Goal: Transaction & Acquisition: Purchase product/service

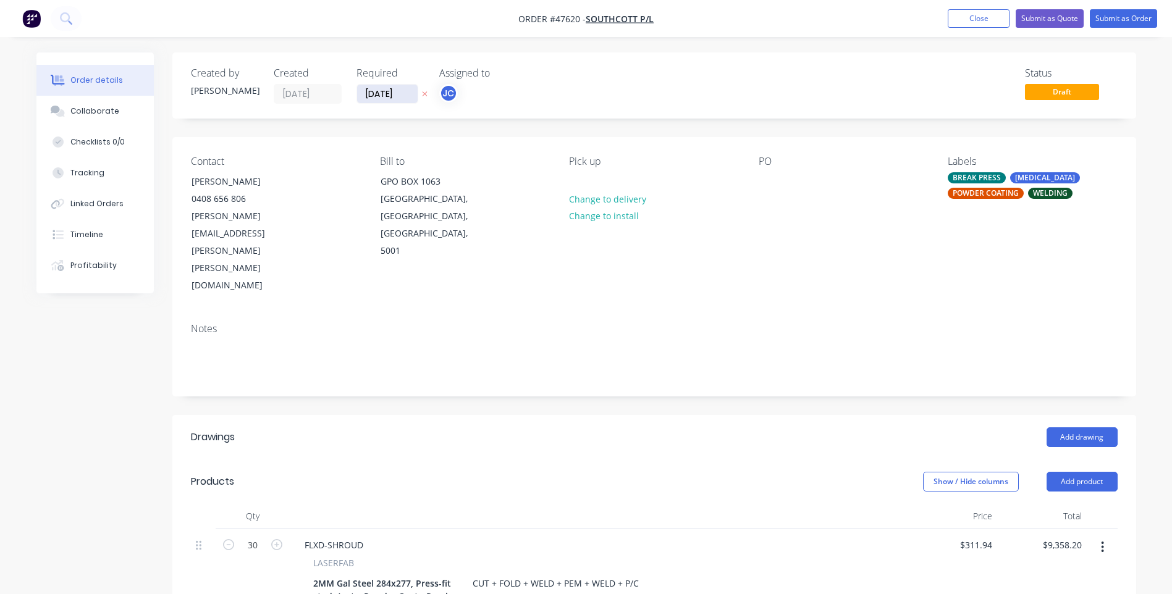
drag, startPoint x: 405, startPoint y: 94, endPoint x: 364, endPoint y: 97, distance: 40.9
click at [364, 97] on input "[DATE]" at bounding box center [387, 94] width 61 height 19
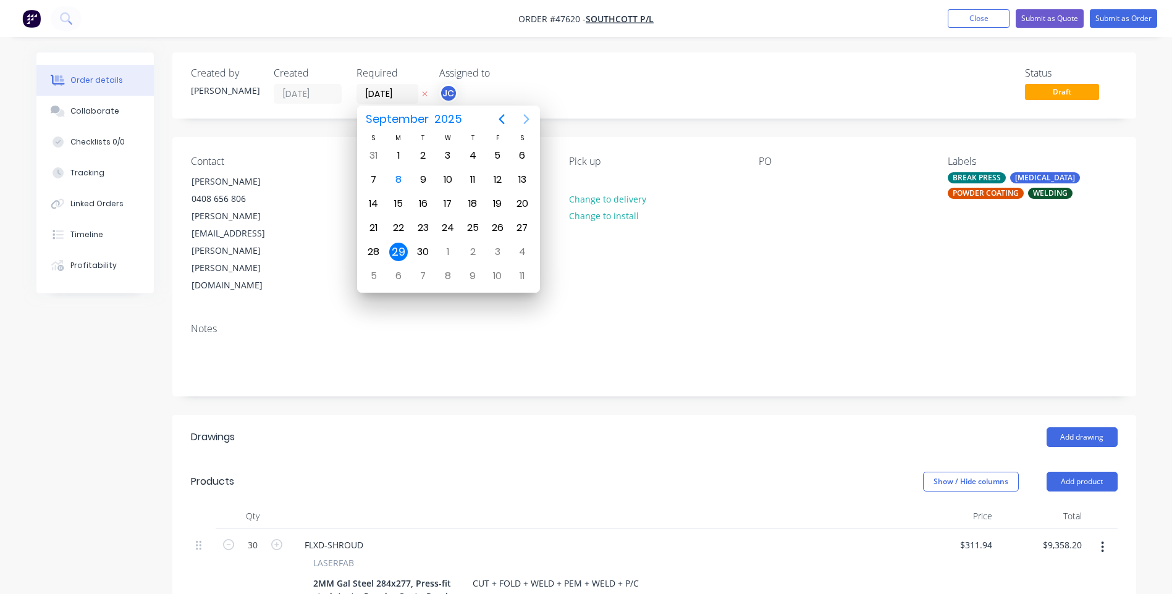
click at [524, 117] on icon "Next page" at bounding box center [526, 119] width 15 height 15
click at [501, 117] on icon "Previous page" at bounding box center [502, 119] width 6 height 10
click at [529, 116] on icon "Next page" at bounding box center [526, 119] width 15 height 15
click at [395, 179] on div "6" at bounding box center [398, 180] width 19 height 19
type input "[DATE]"
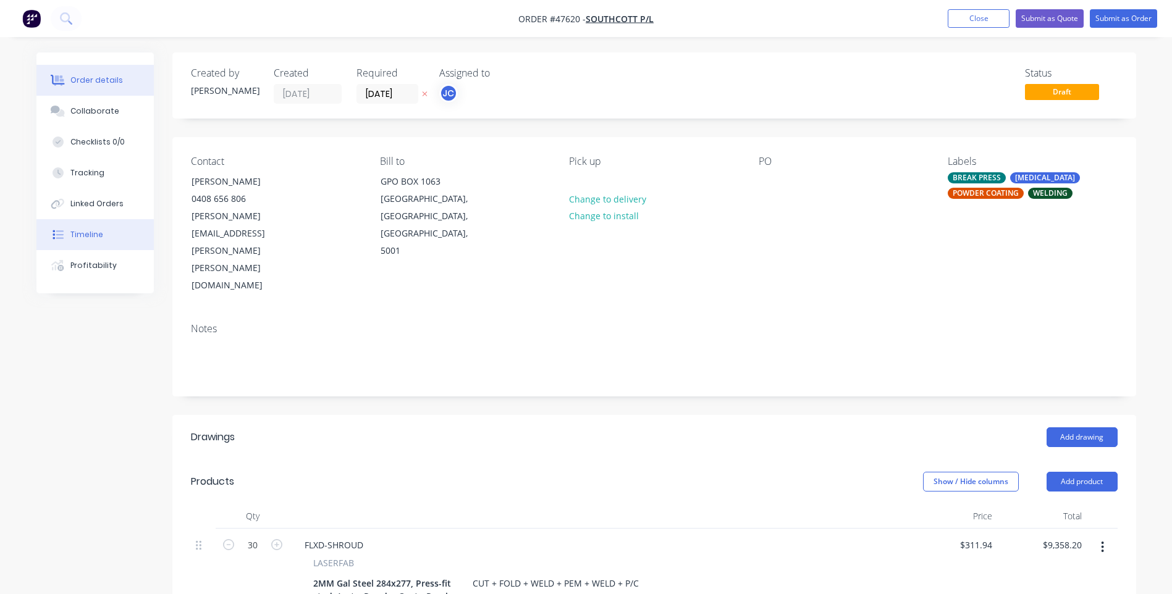
click at [94, 236] on div "Timeline" at bounding box center [86, 234] width 33 height 11
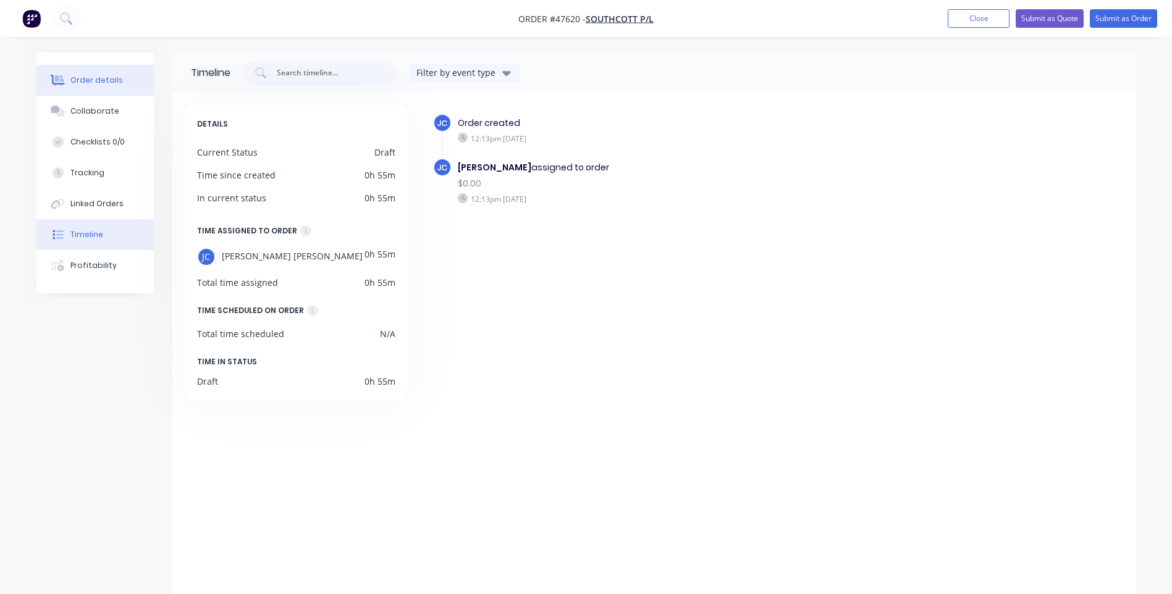
click at [88, 78] on div "Order details" at bounding box center [96, 80] width 53 height 11
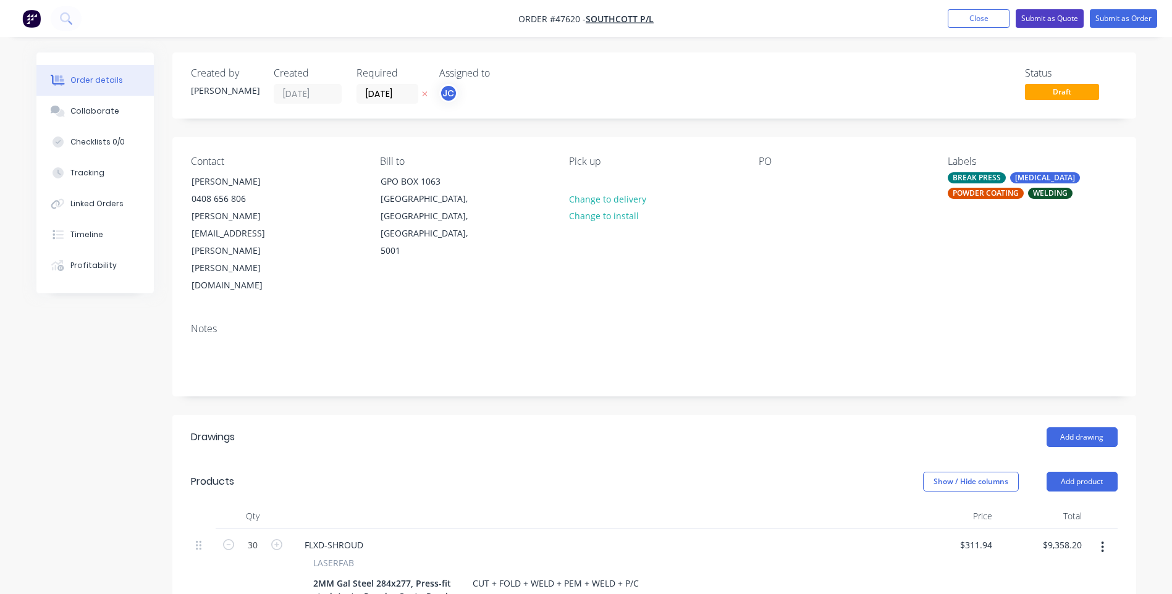
click at [1056, 19] on button "Submit as Quote" at bounding box center [1050, 18] width 68 height 19
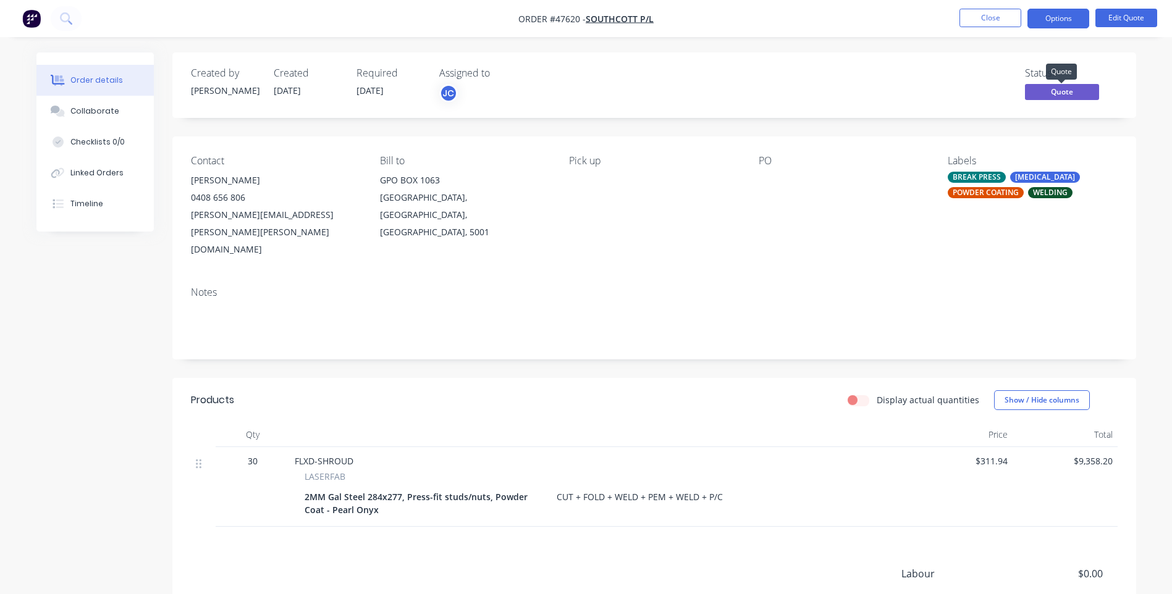
click at [1070, 88] on span "Quote" at bounding box center [1062, 91] width 74 height 15
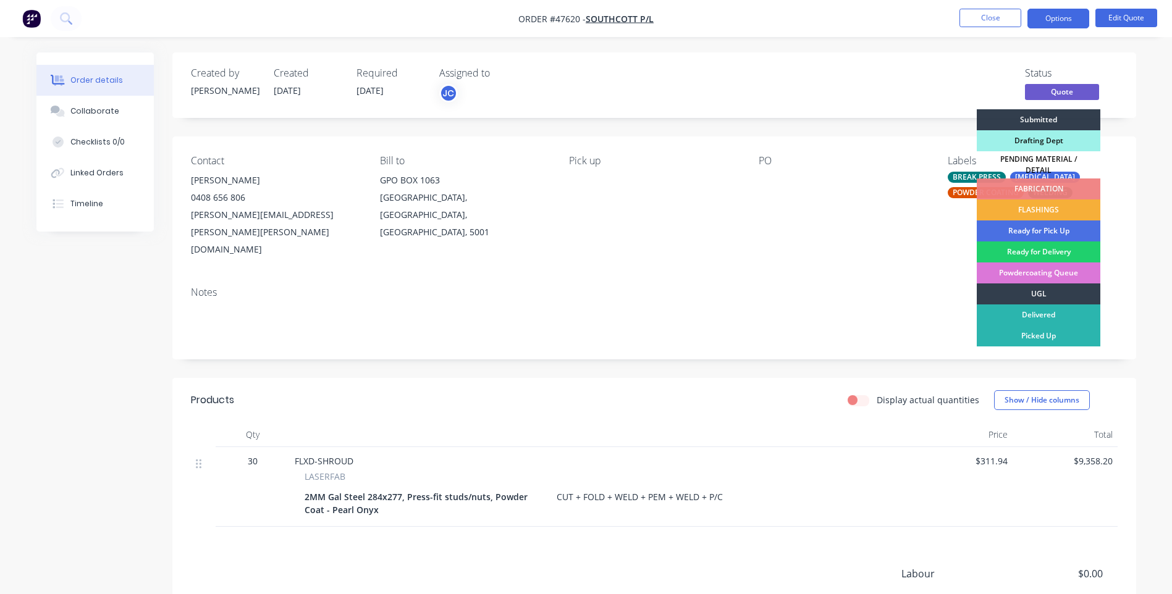
click at [949, 70] on div "Status Quote Submitted Drafting Dept PENDING MATERIAL / DETAIL FABRICATION FLAS…" at bounding box center [840, 85] width 555 height 36
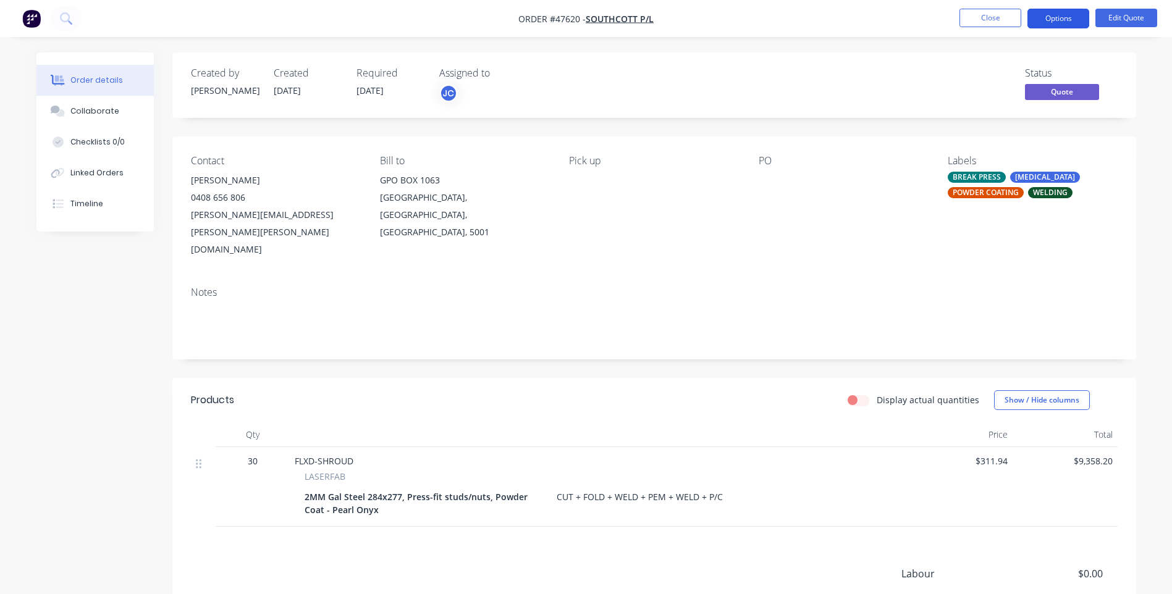
click at [1055, 17] on button "Options" at bounding box center [1059, 19] width 62 height 20
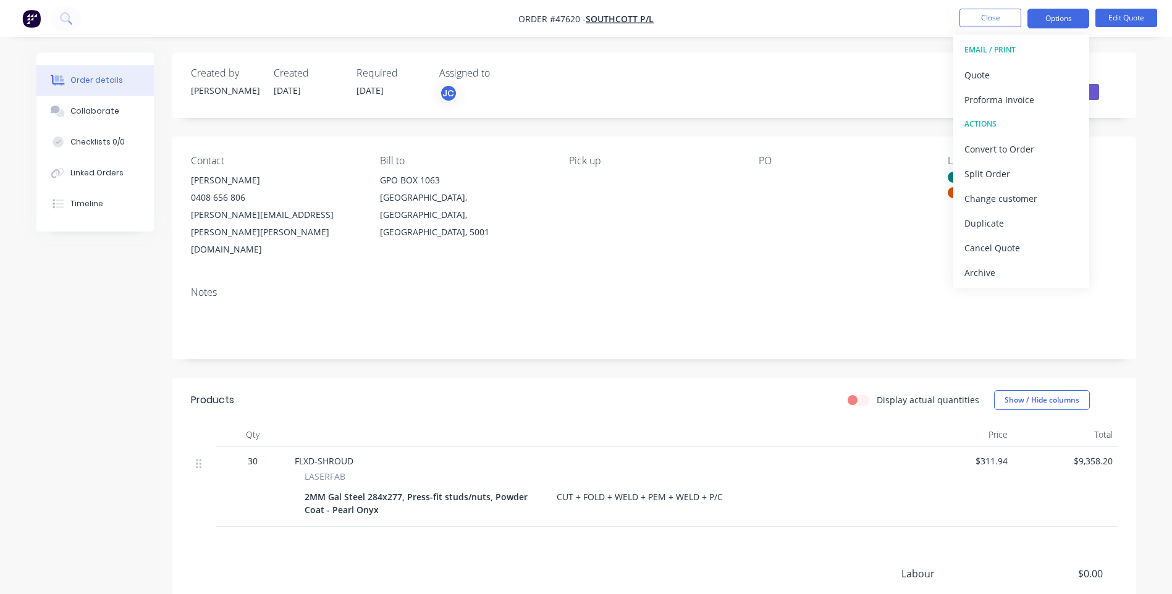
click at [889, 30] on nav "Order #47620 - SOUTHCOTT P/L Close Options EMAIL / PRINT Quote Proforma Invoice…" at bounding box center [586, 18] width 1172 height 37
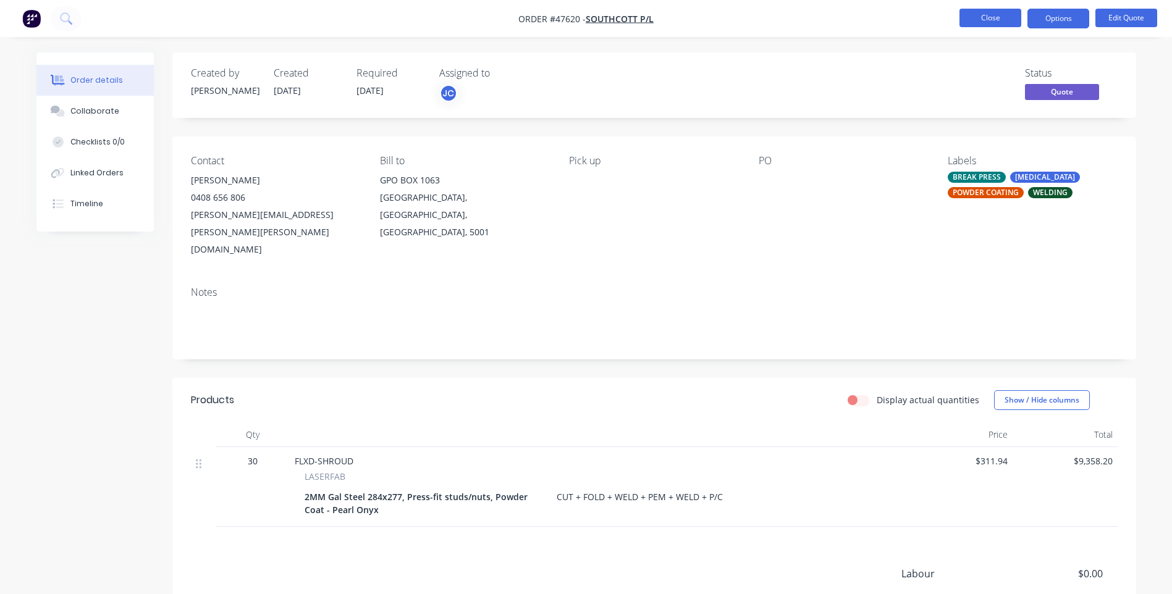
click at [989, 19] on button "Close" at bounding box center [991, 18] width 62 height 19
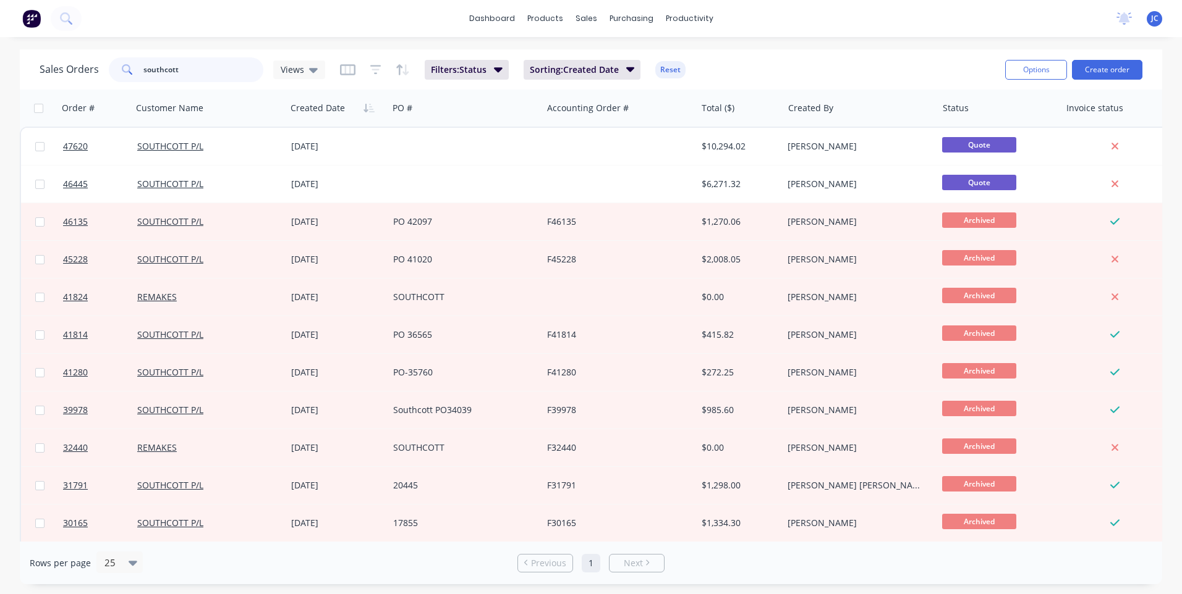
drag, startPoint x: 164, startPoint y: 72, endPoint x: 127, endPoint y: 74, distance: 37.1
click at [127, 74] on div "southcott" at bounding box center [186, 69] width 154 height 25
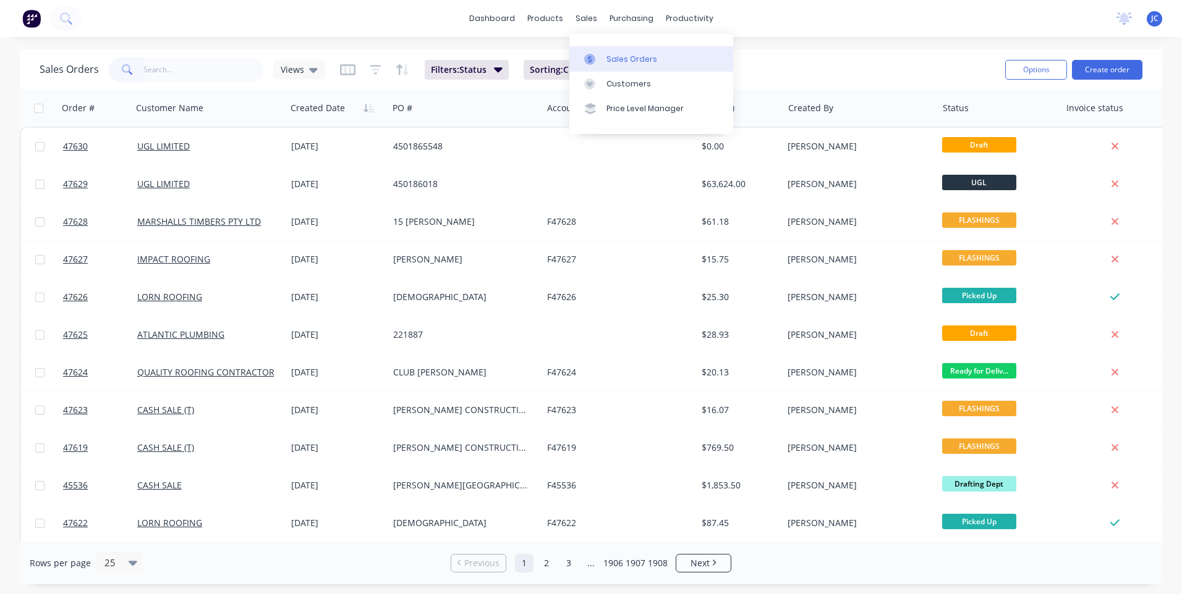
click at [612, 55] on div "Sales Orders" at bounding box center [631, 59] width 51 height 11
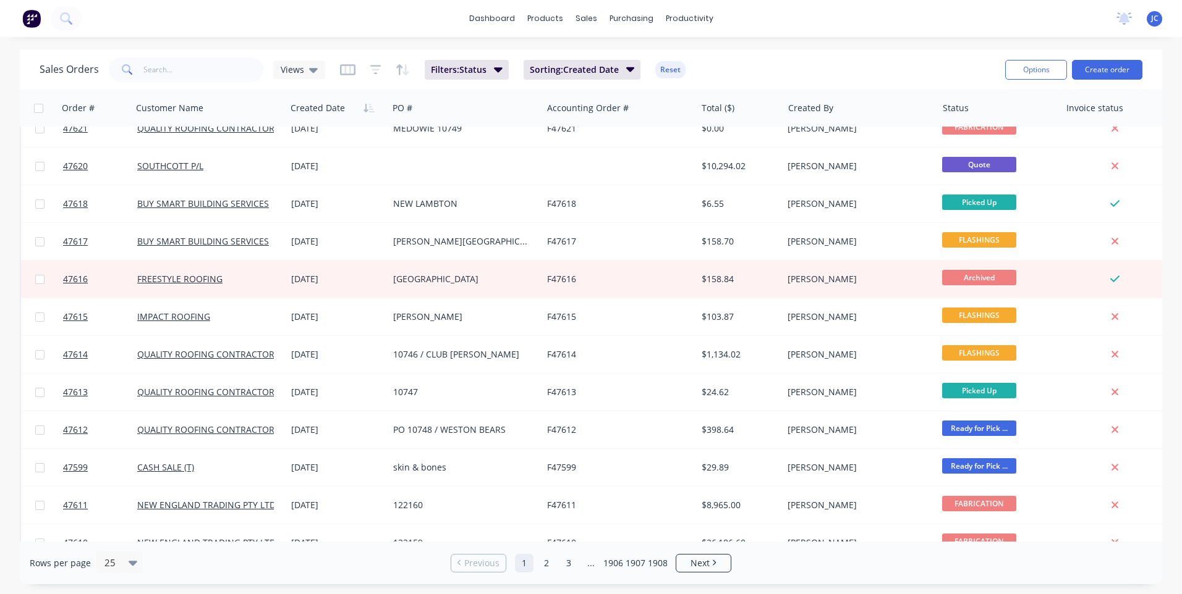
scroll to position [533, 0]
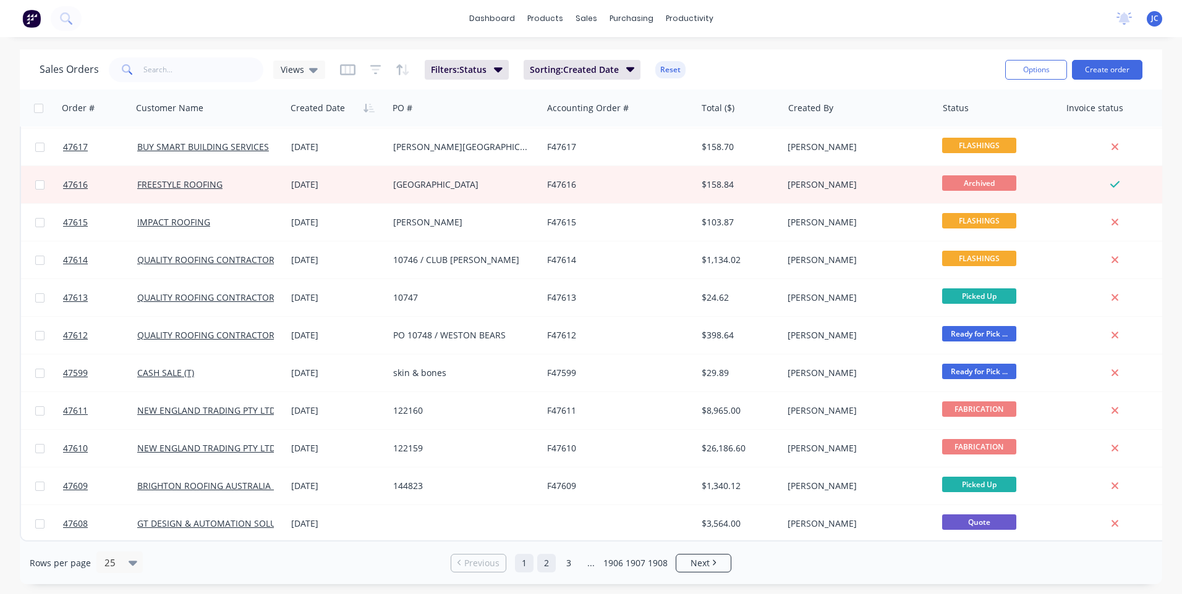
click at [543, 561] on link "2" at bounding box center [546, 563] width 19 height 19
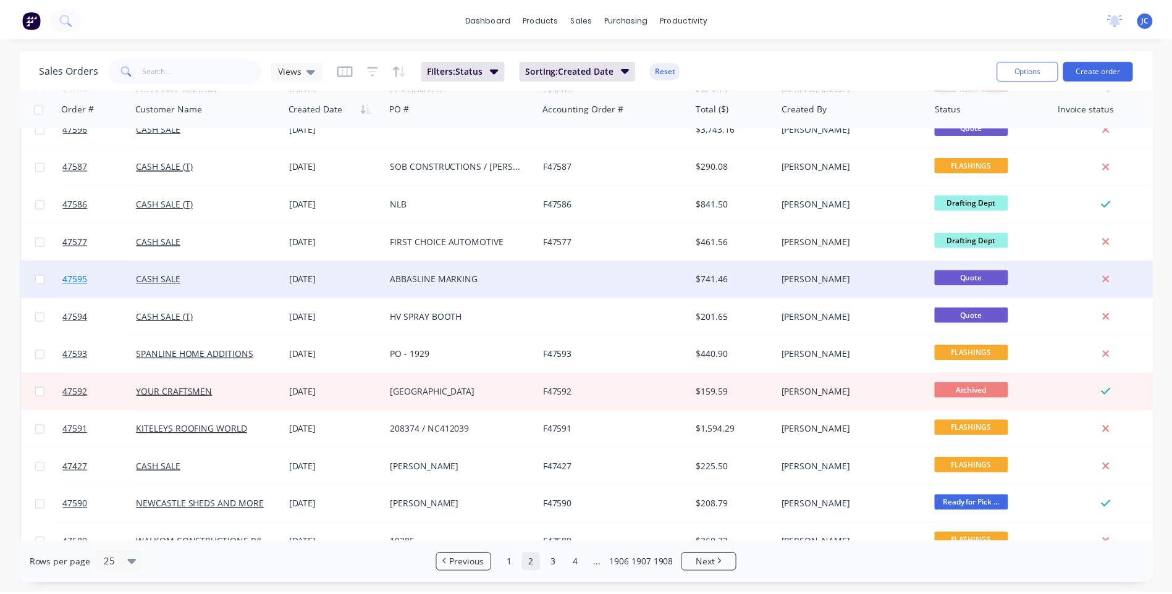
scroll to position [0, 0]
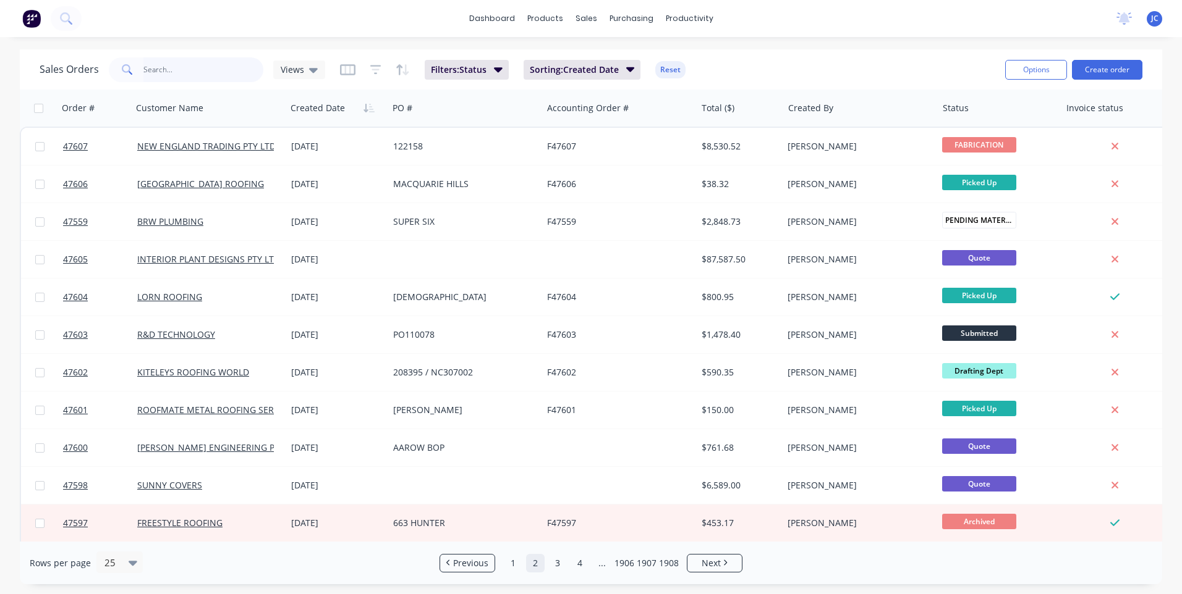
click at [169, 75] on input "text" at bounding box center [203, 69] width 121 height 25
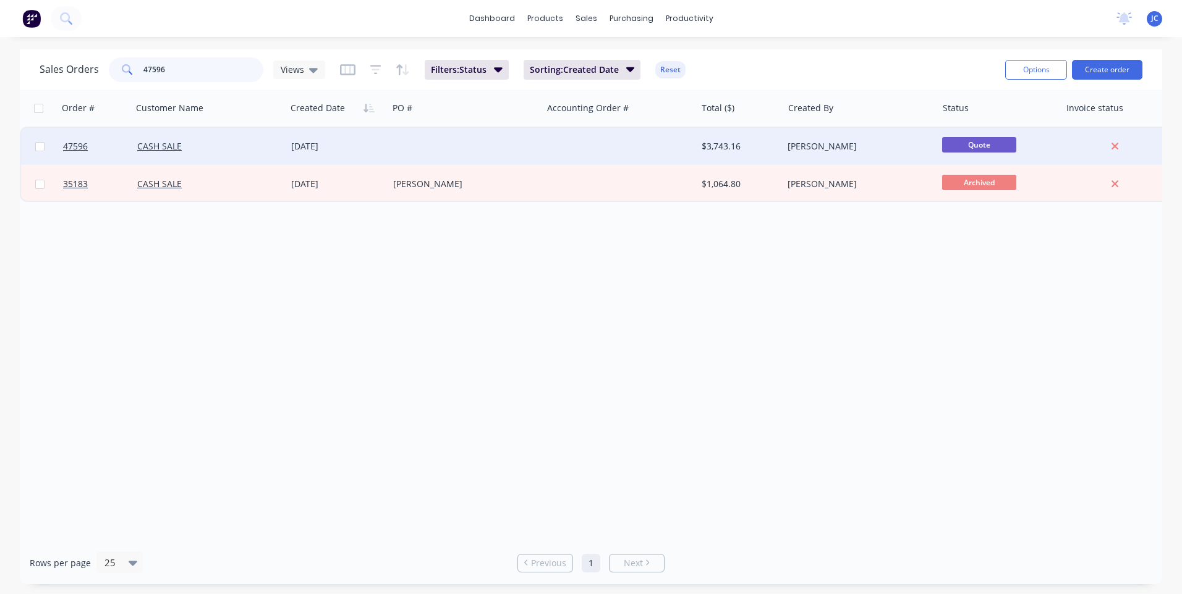
type input "47596"
click at [401, 153] on div at bounding box center [465, 146] width 154 height 37
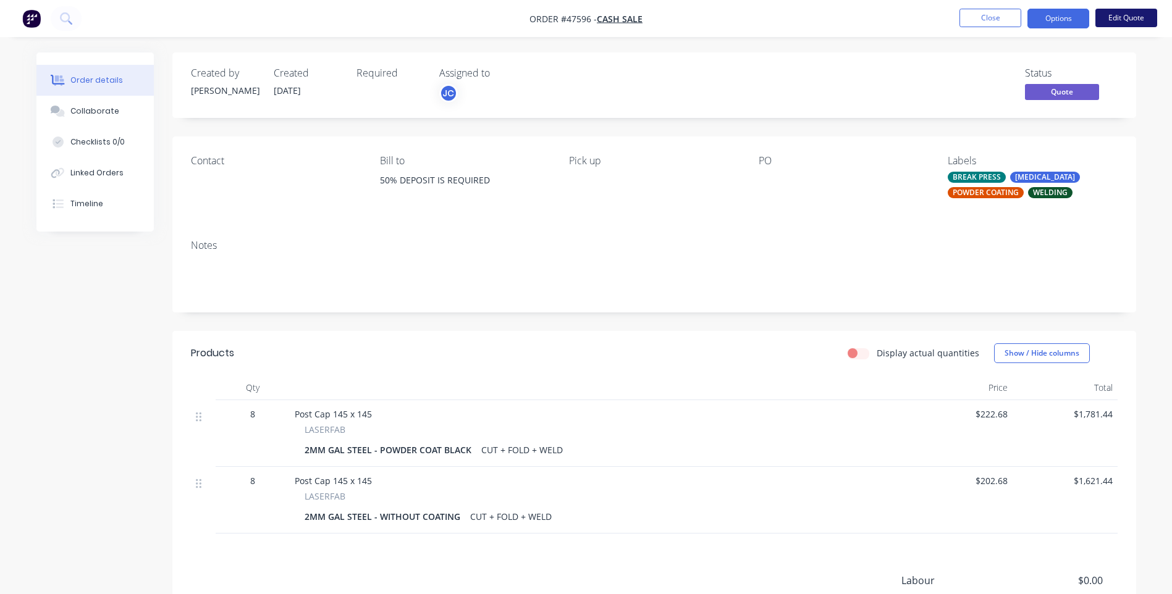
click at [1126, 18] on button "Edit Quote" at bounding box center [1127, 18] width 62 height 19
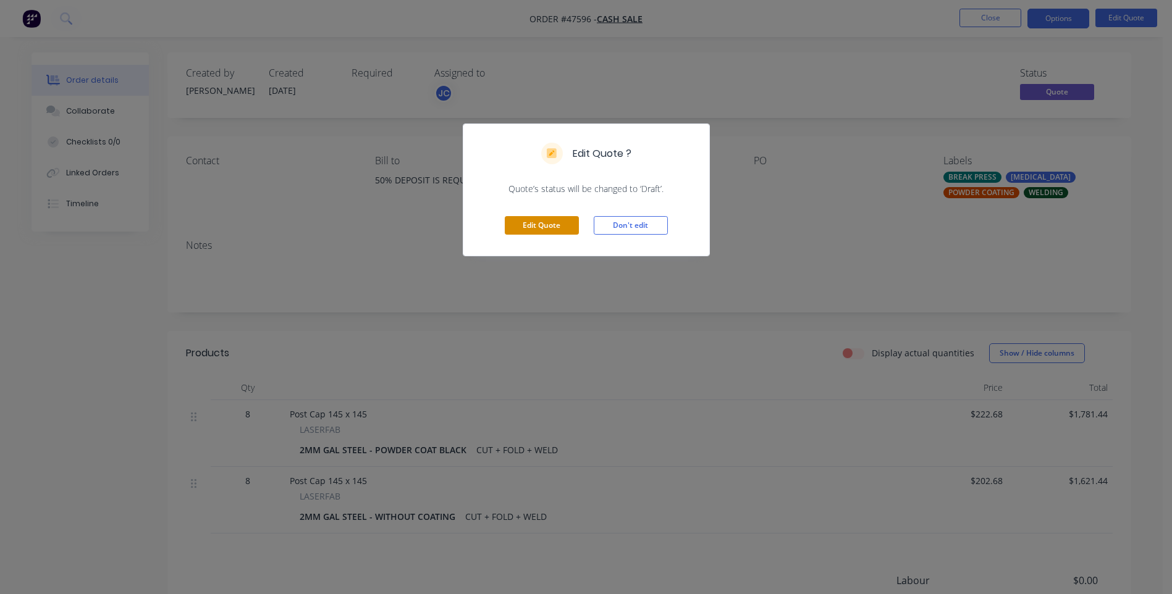
click at [553, 225] on button "Edit Quote" at bounding box center [542, 225] width 74 height 19
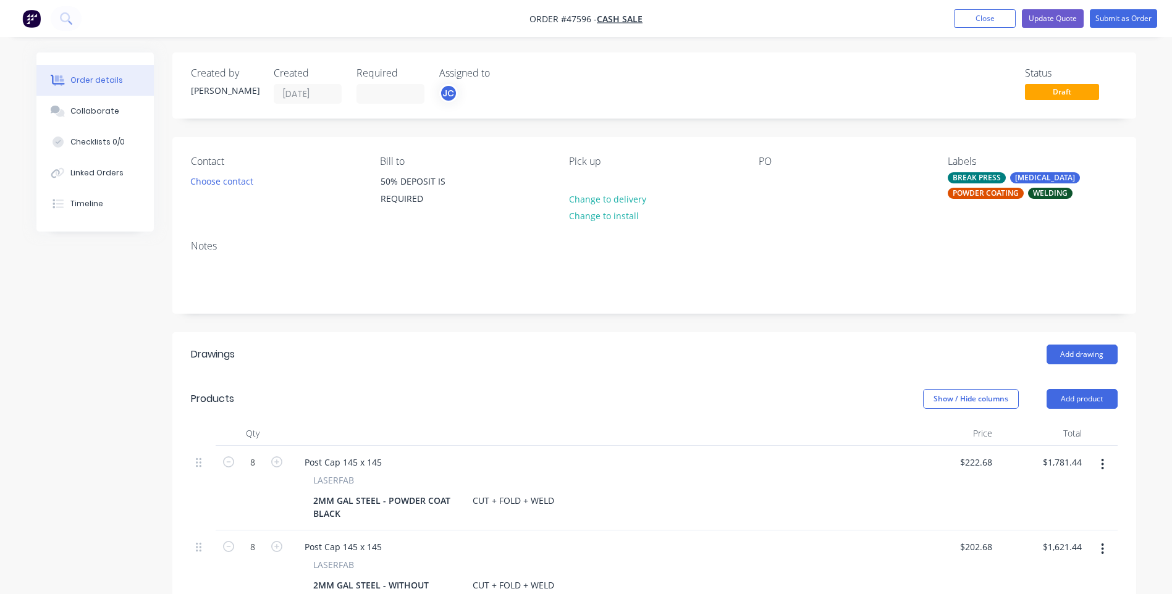
scroll to position [309, 0]
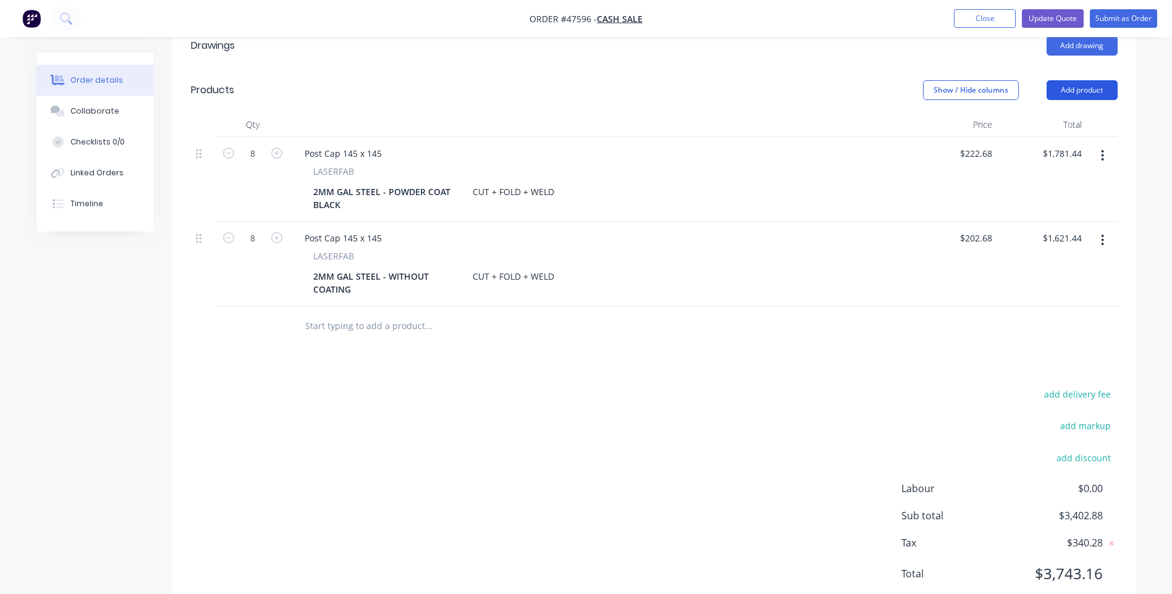
click at [1075, 90] on button "Add product" at bounding box center [1082, 90] width 71 height 20
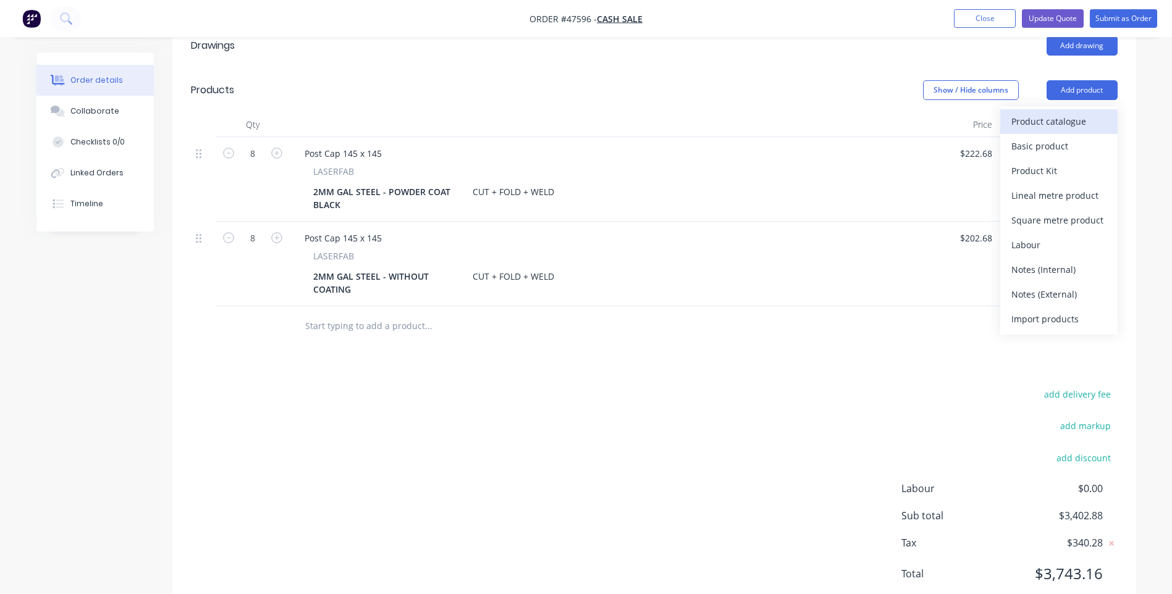
click at [1039, 124] on div "Product catalogue" at bounding box center [1059, 121] width 95 height 18
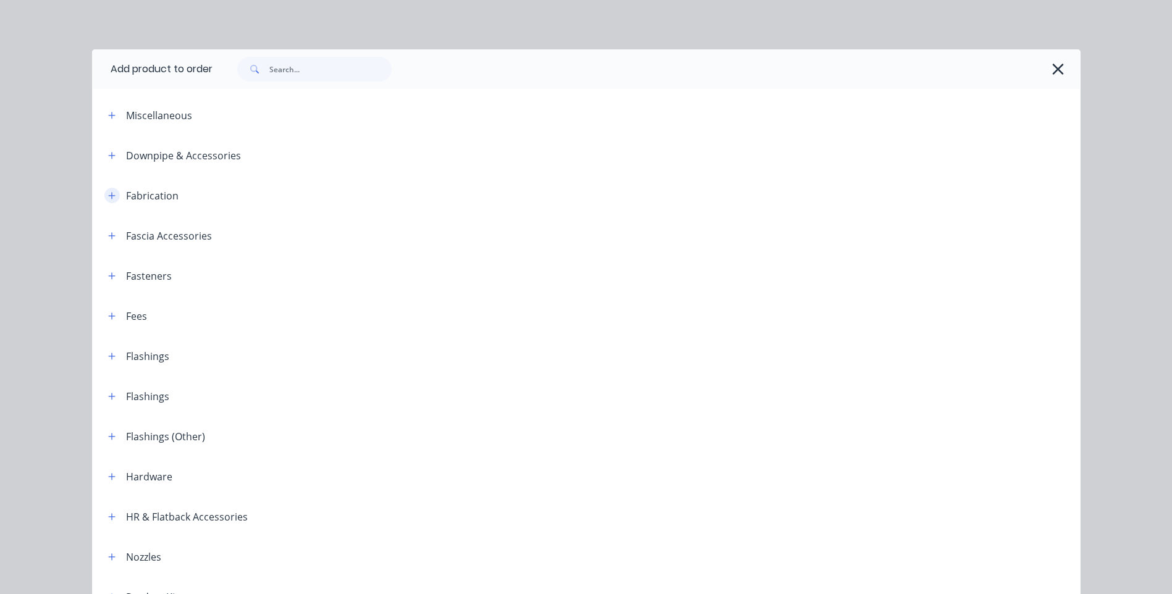
click at [108, 192] on icon "button" at bounding box center [111, 196] width 7 height 9
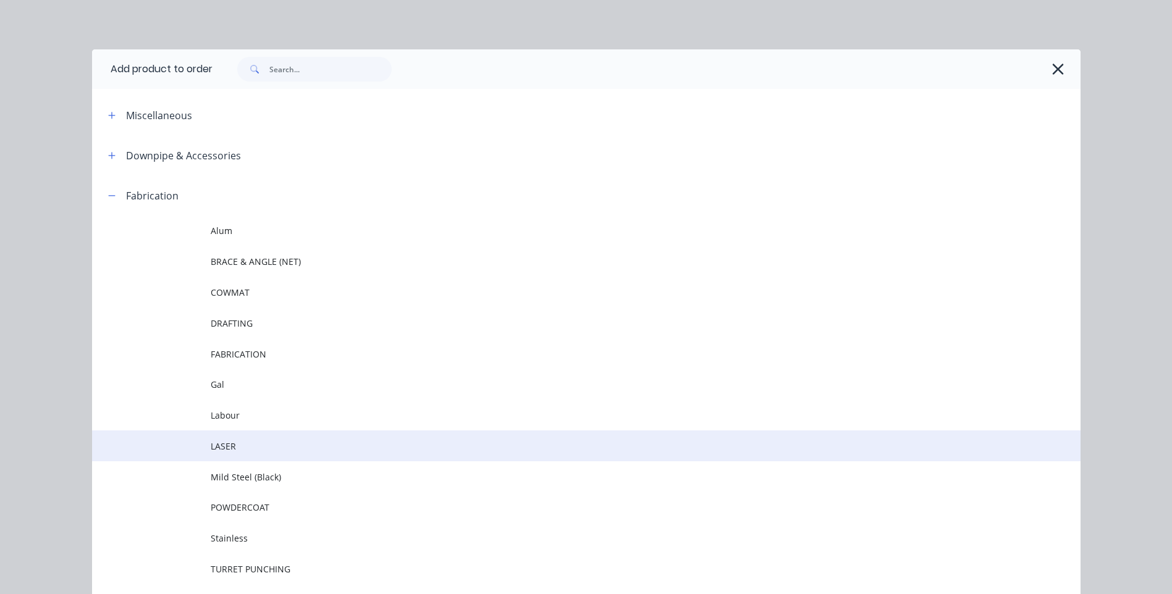
click at [227, 439] on td "LASER" at bounding box center [646, 446] width 870 height 31
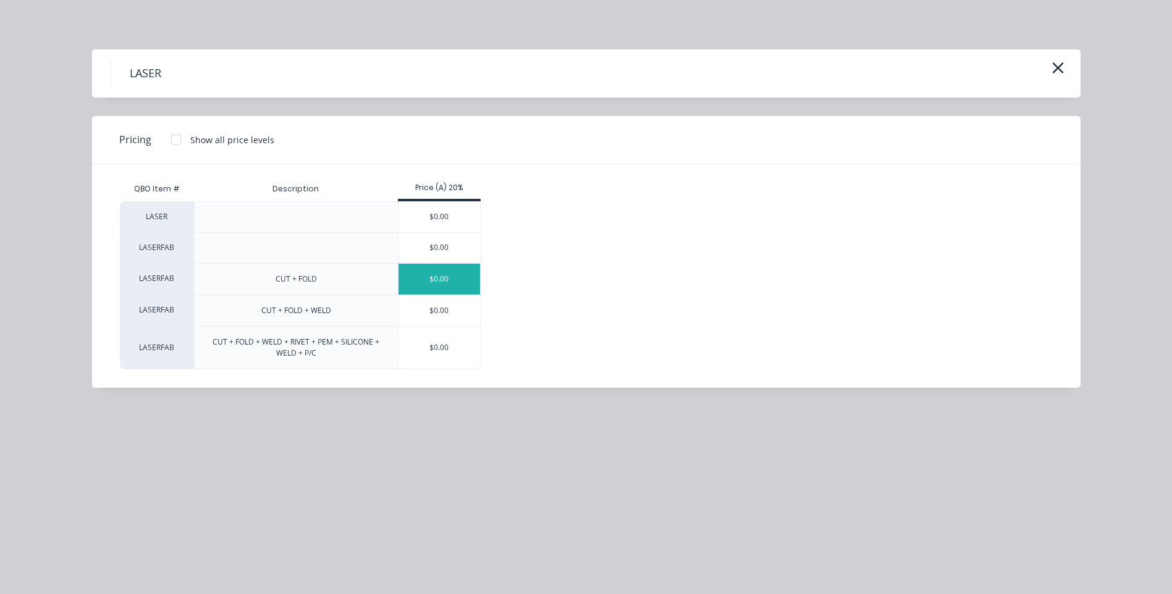
click at [450, 271] on div "$0.00" at bounding box center [440, 279] width 82 height 31
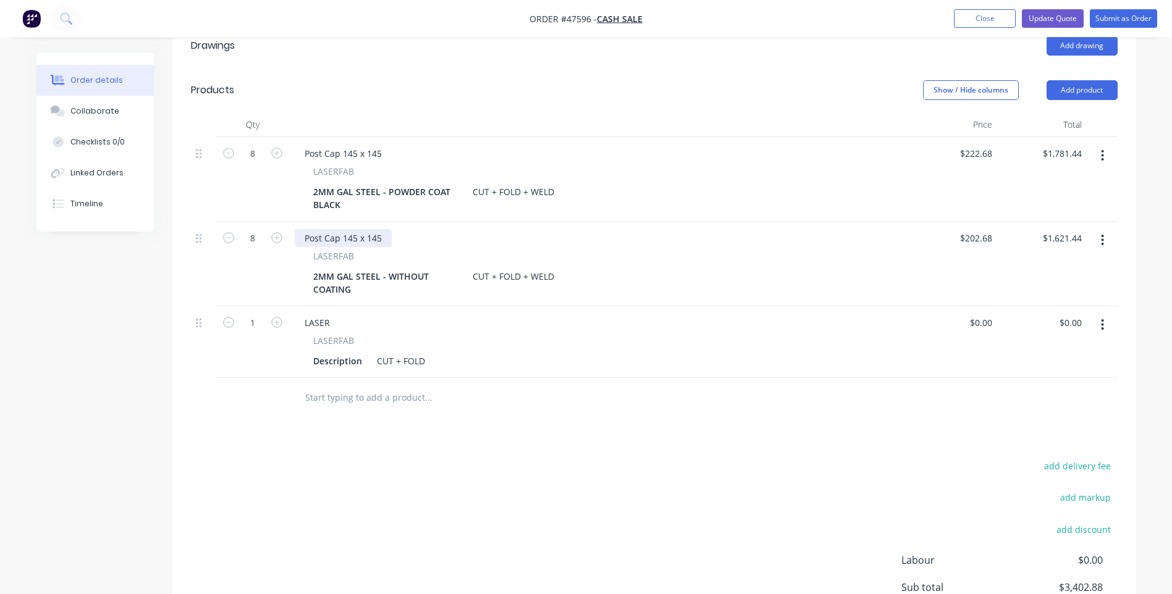
click at [324, 246] on div "Post Cap 145 x 145" at bounding box center [343, 238] width 97 height 18
copy div "Post Cap 145 x 145"
click at [319, 324] on div "LASER" at bounding box center [317, 323] width 45 height 18
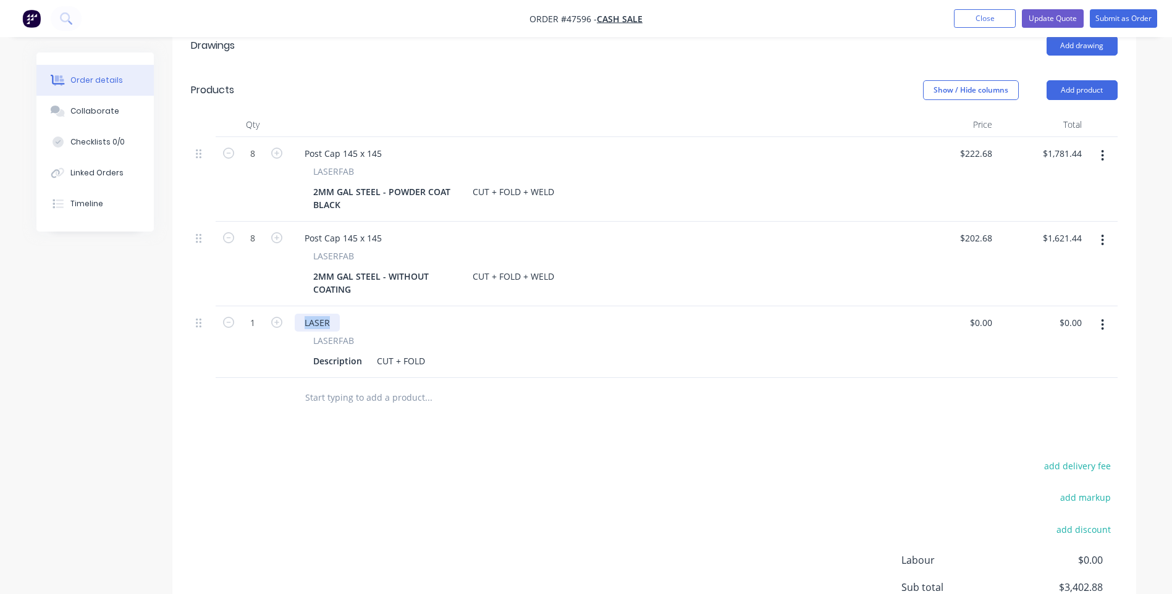
click at [319, 324] on div "LASER" at bounding box center [317, 323] width 45 height 18
paste div
click at [396, 348] on div "LASERFAB Description CUT + FOLD" at bounding box center [599, 352] width 608 height 36
click at [327, 282] on div "2MM GAL STEEL - WITHOUT COATING" at bounding box center [385, 283] width 154 height 31
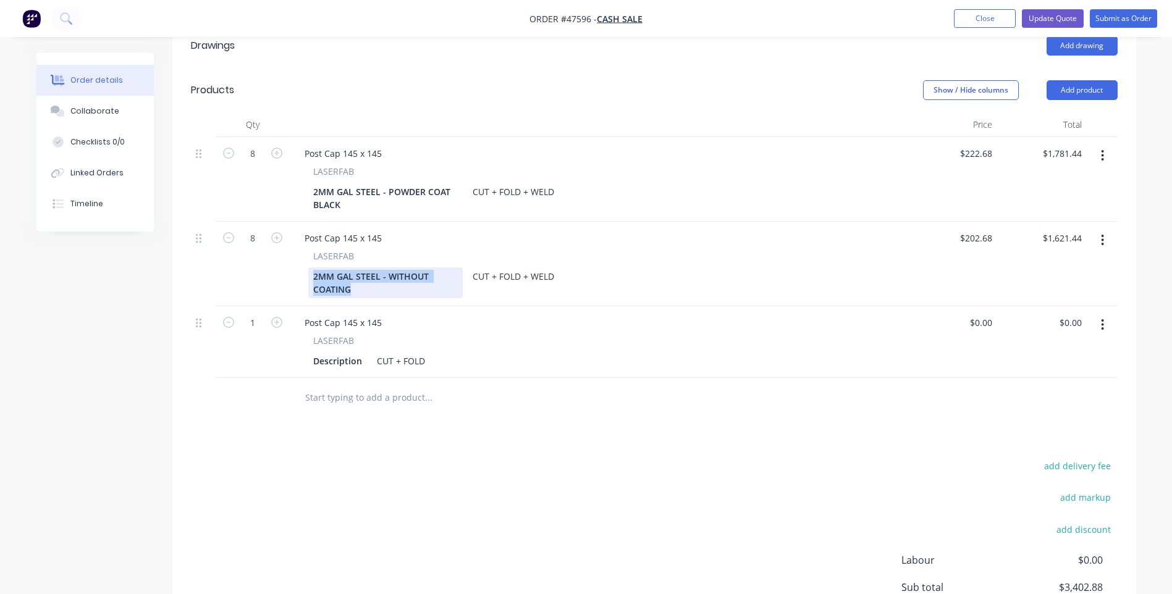
click at [327, 282] on div "2MM GAL STEEL - WITHOUT COATING" at bounding box center [385, 283] width 154 height 31
copy div "2MM GAL STEEL - WITHOUT COATING"
click at [334, 366] on div "Description" at bounding box center [337, 361] width 59 height 18
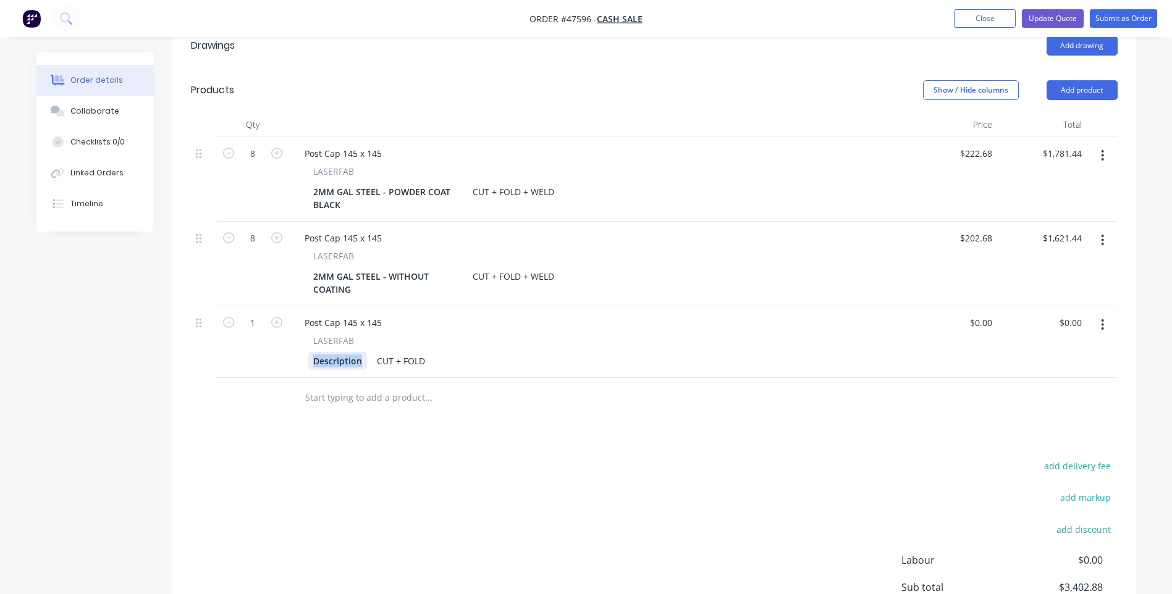
paste div
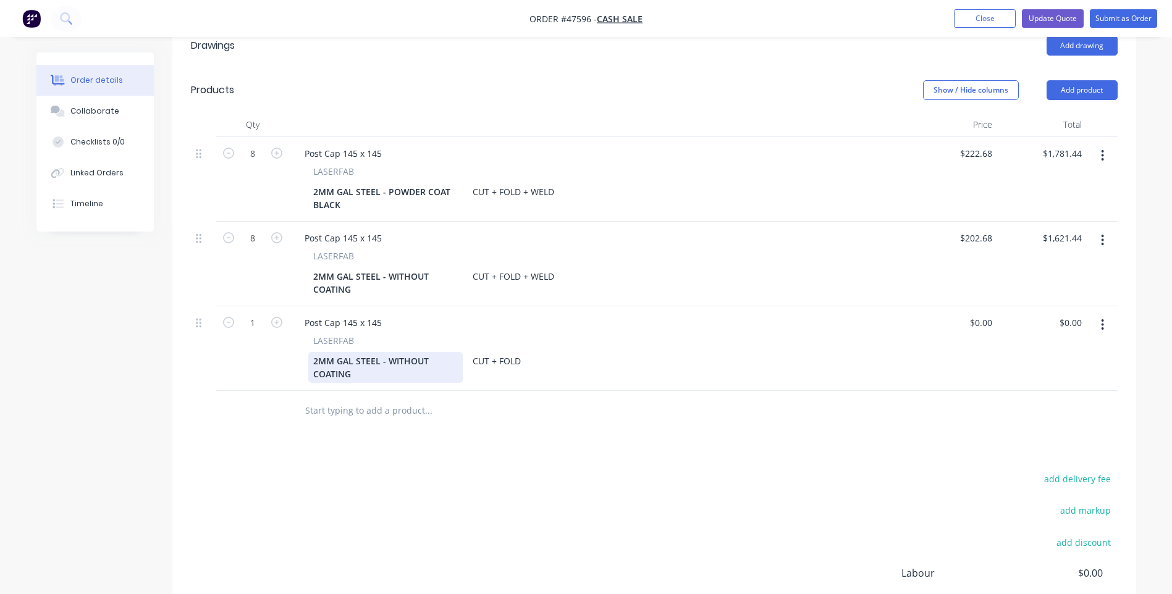
click at [392, 373] on div "2MM GAL STEEL - WITHOUT COATING" at bounding box center [385, 367] width 154 height 31
click at [524, 362] on div "CUT + FOLD" at bounding box center [497, 361] width 58 height 18
click at [613, 358] on div "2MM GAL STEEL - WITHOUT COATING CUT + FOLD ONLY" at bounding box center [596, 367] width 576 height 31
click at [269, 322] on button "button" at bounding box center [277, 321] width 16 height 13
click at [280, 322] on icon "button" at bounding box center [276, 322] width 11 height 11
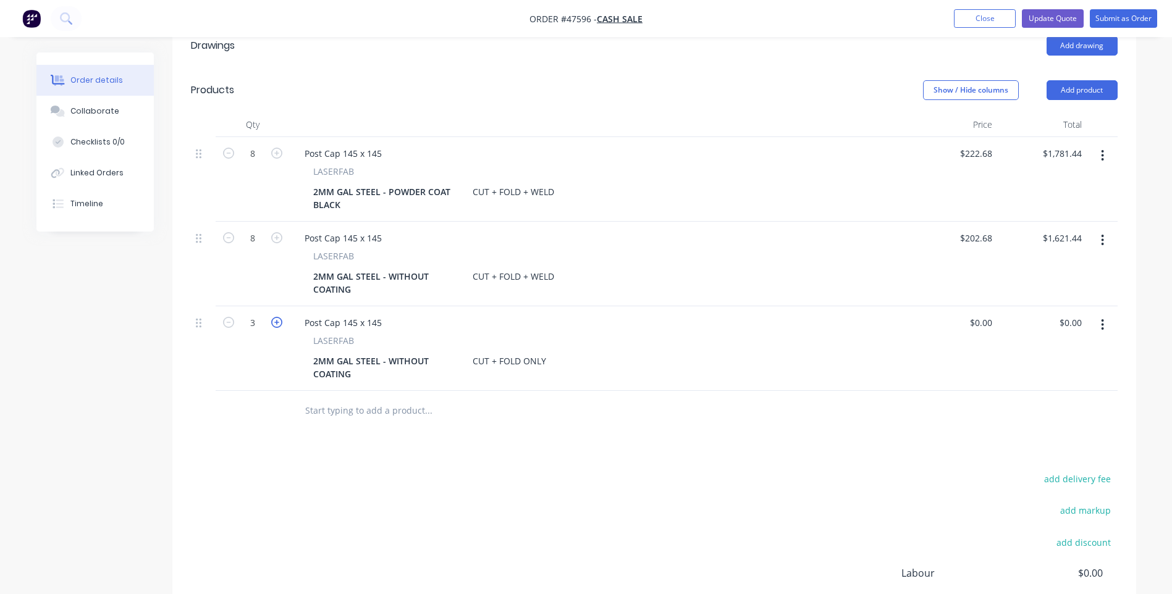
click at [280, 322] on icon "button" at bounding box center [276, 322] width 11 height 11
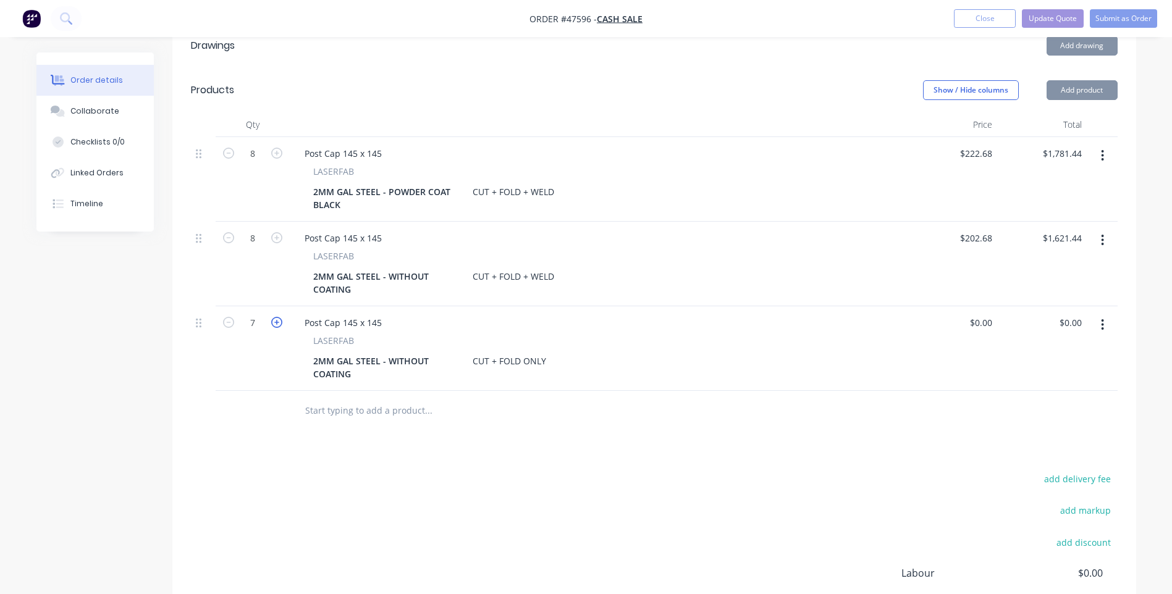
type input "8"
click at [1080, 322] on input "0.00" at bounding box center [1074, 323] width 23 height 18
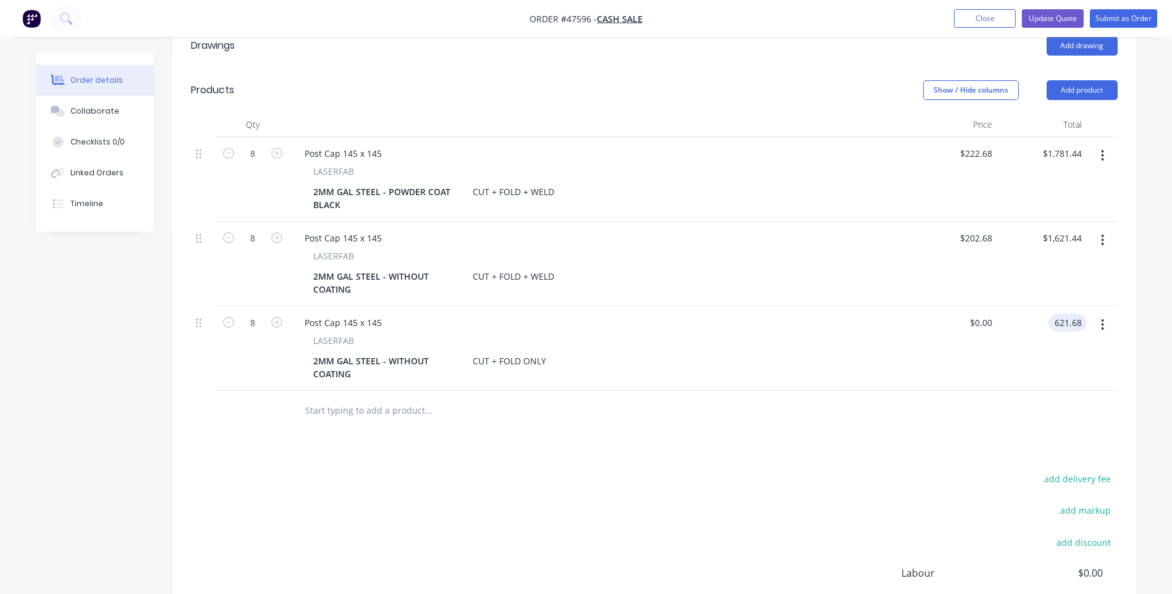
type input "621.68"
type input "$77.71"
type input "$621.68"
click at [884, 456] on div "Drawings Add drawing Products Show / Hide columns Add product Qty Price Total 8…" at bounding box center [654, 361] width 964 height 677
drag, startPoint x: 373, startPoint y: 373, endPoint x: 381, endPoint y: 358, distance: 16.9
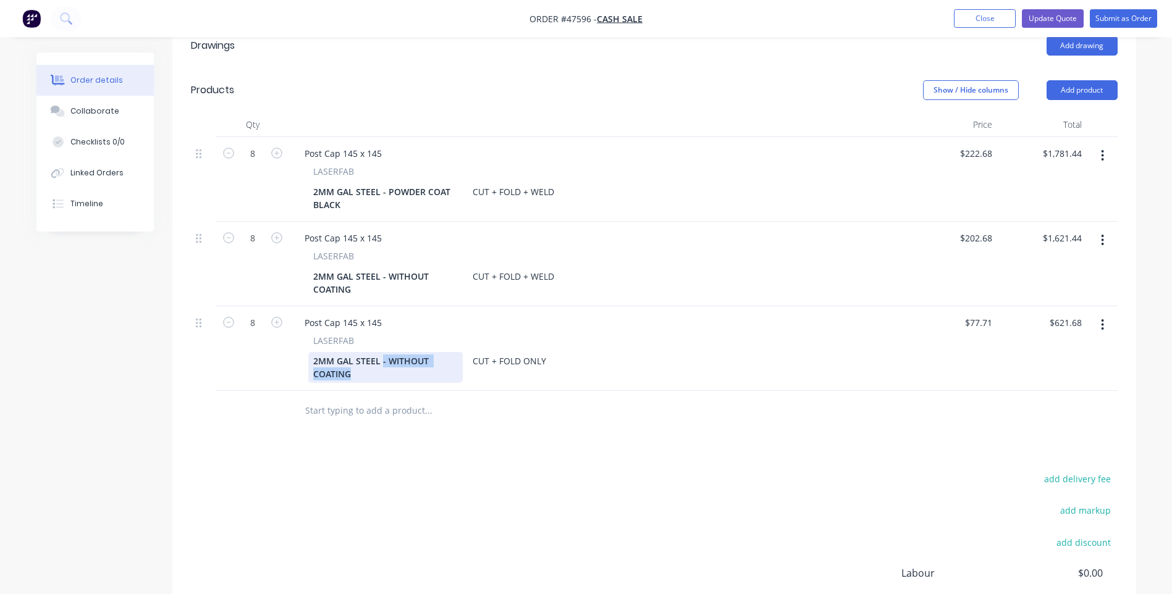
click at [381, 358] on div "2MM GAL STEEL - WITHOUT COATING" at bounding box center [385, 367] width 154 height 31
click at [555, 190] on div "CUT + FOLD + WELD" at bounding box center [513, 192] width 91 height 18
click at [612, 213] on div "2MM GAL STEEL - POWDER COAT BLACK CUT + FOLD + WELD + PC" at bounding box center [596, 198] width 576 height 31
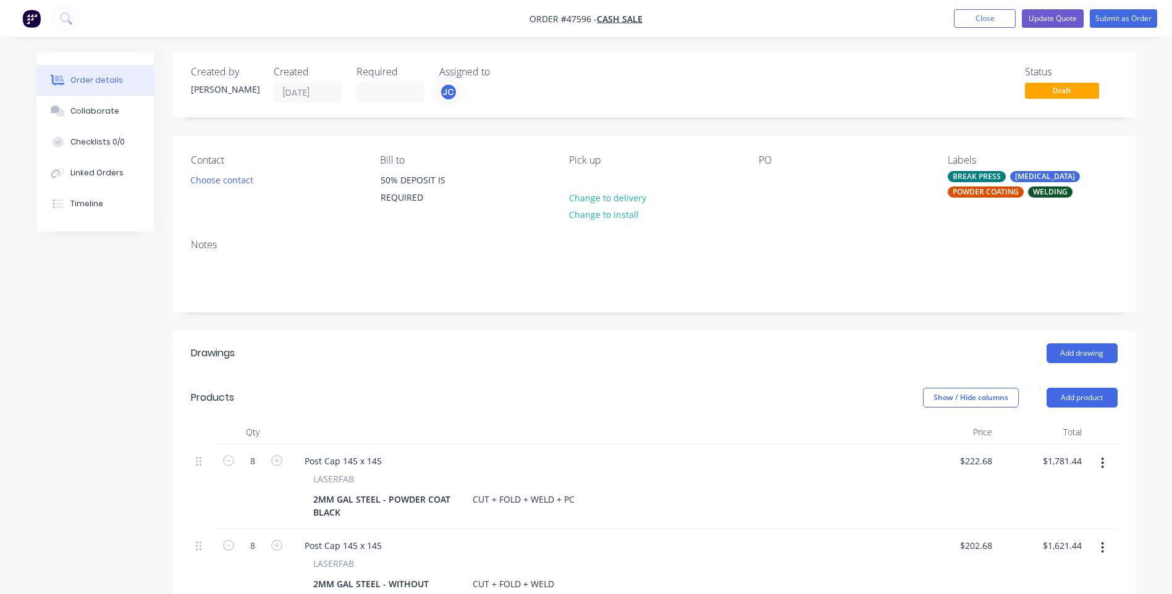
scroll to position [0, 0]
click at [1044, 17] on button "Update Quote" at bounding box center [1053, 18] width 62 height 19
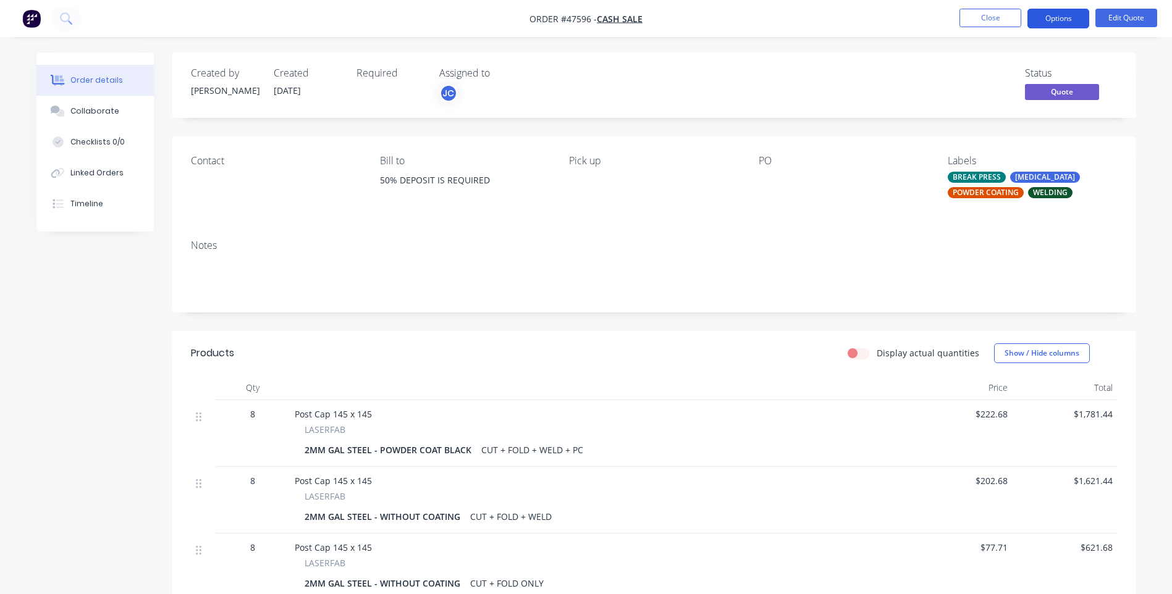
click at [1059, 18] on button "Options" at bounding box center [1059, 19] width 62 height 20
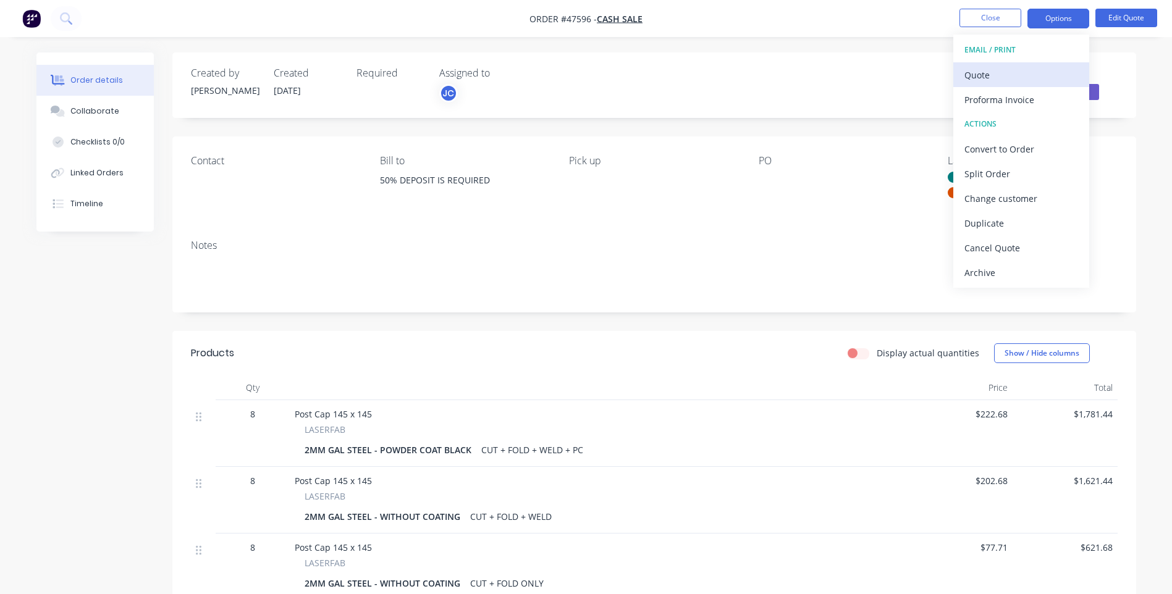
click at [992, 77] on div "Quote" at bounding box center [1022, 75] width 114 height 18
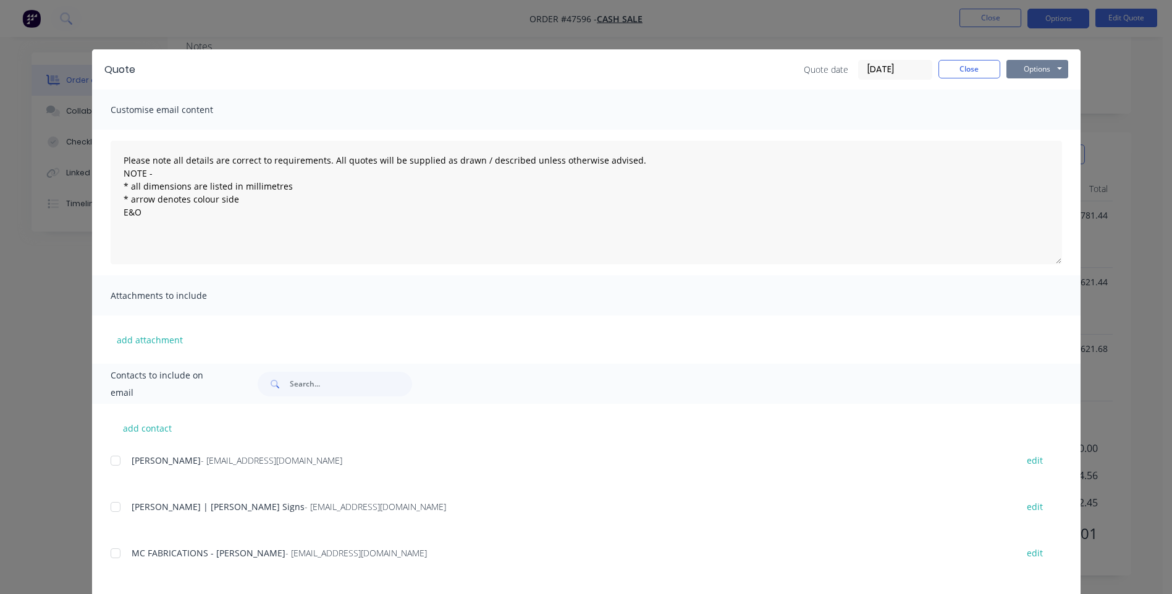
click at [1031, 69] on button "Options" at bounding box center [1038, 69] width 62 height 19
click at [1028, 111] on button "Print" at bounding box center [1046, 111] width 79 height 20
click at [972, 73] on button "Close" at bounding box center [970, 69] width 62 height 19
